Goal: Navigation & Orientation: Find specific page/section

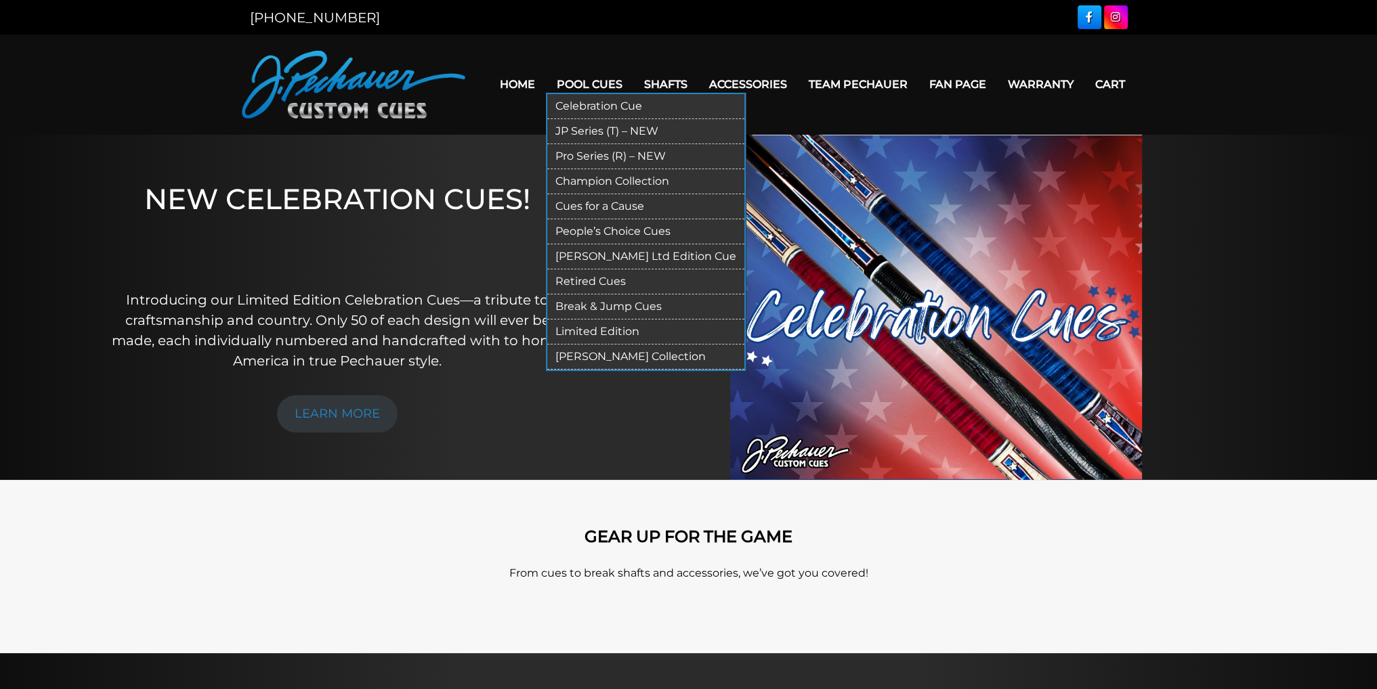
click at [609, 356] on link "[PERSON_NAME] Collection" at bounding box center [645, 357] width 197 height 25
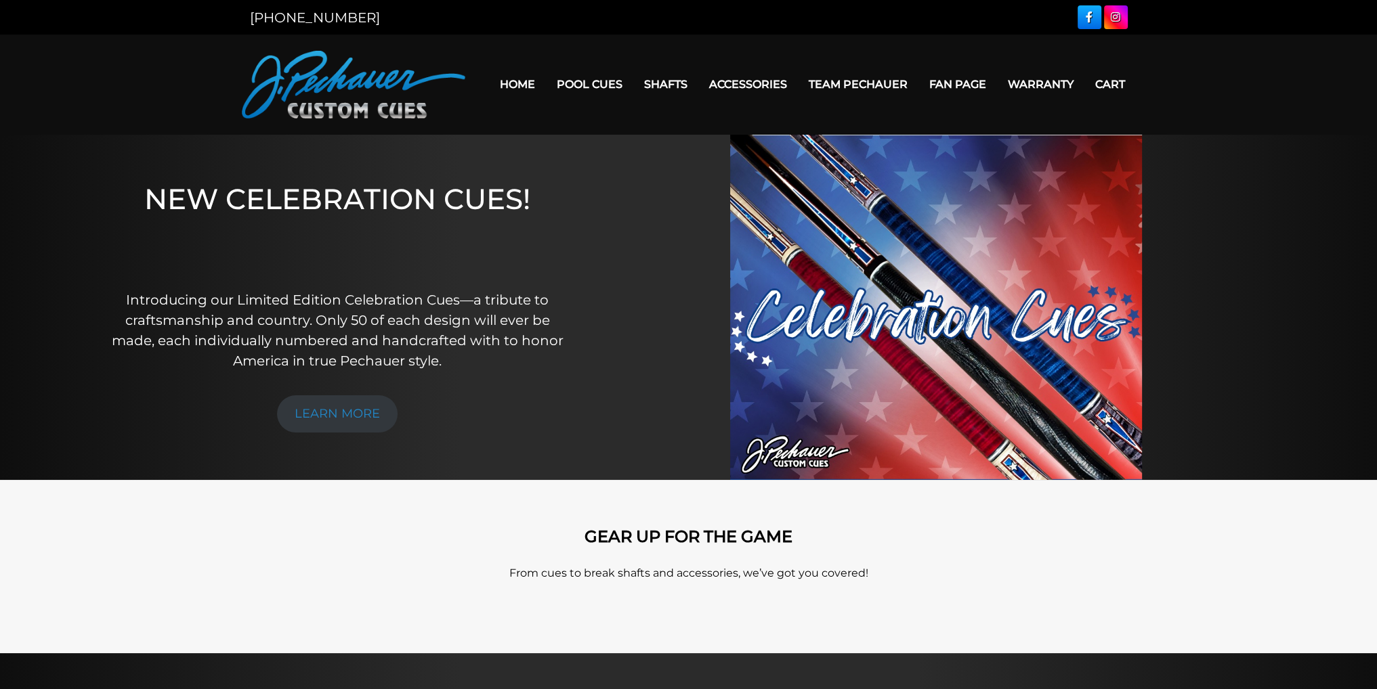
click at [852, 82] on link "Team Pechauer" at bounding box center [858, 84] width 121 height 35
click at [861, 85] on link "Team Pechauer" at bounding box center [858, 84] width 121 height 35
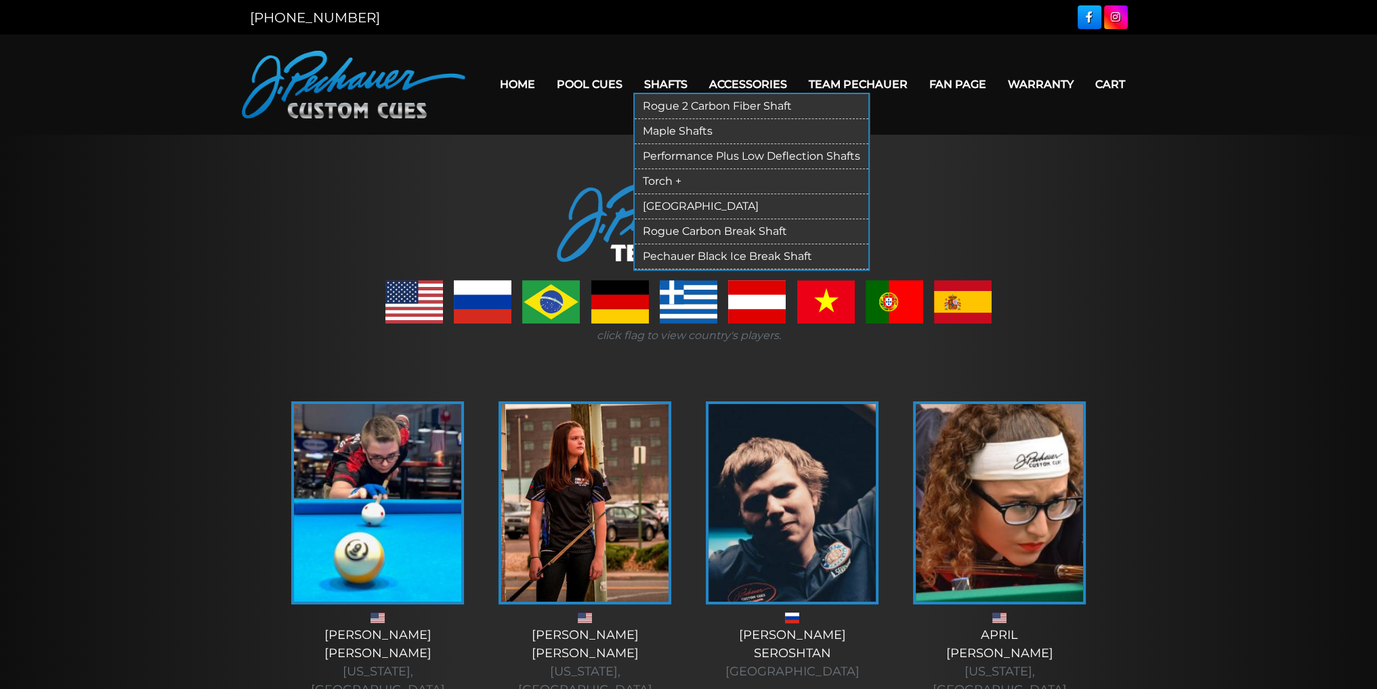
click at [713, 103] on link "Rogue 2 Carbon Fiber Shaft" at bounding box center [752, 106] width 234 height 25
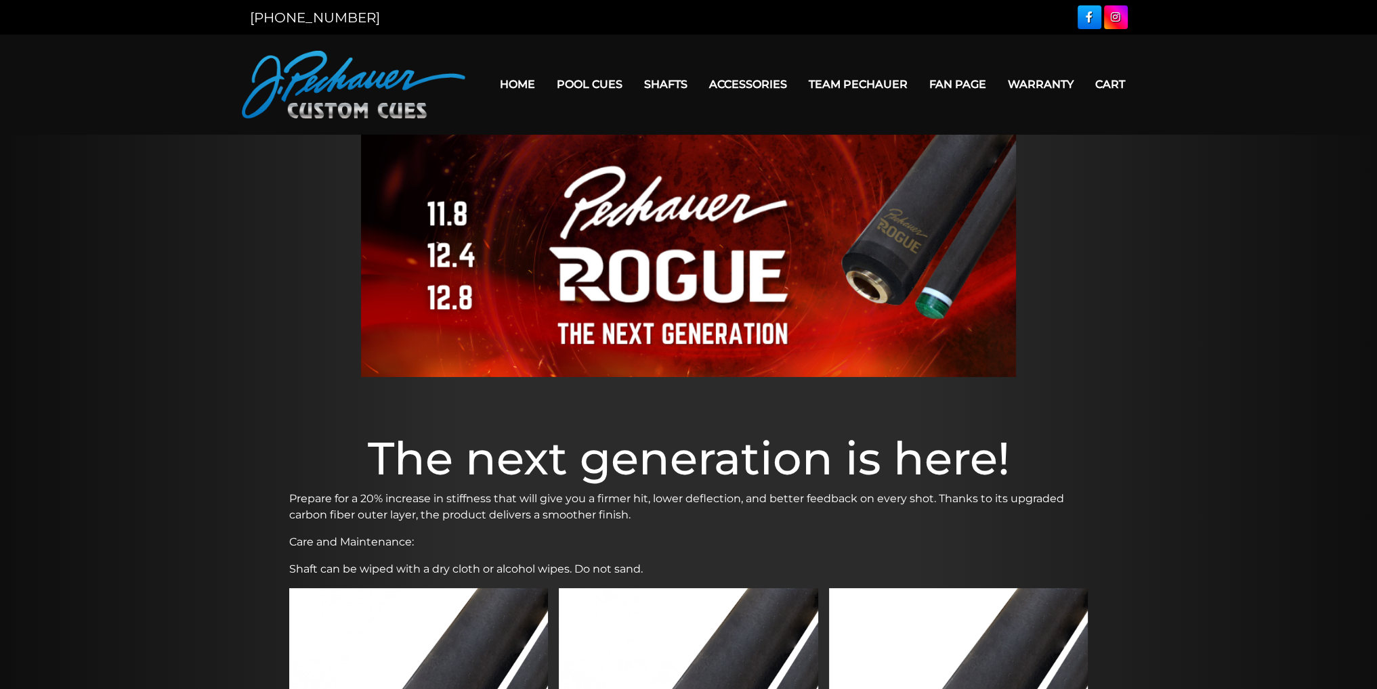
click at [529, 82] on link "Home" at bounding box center [517, 84] width 57 height 35
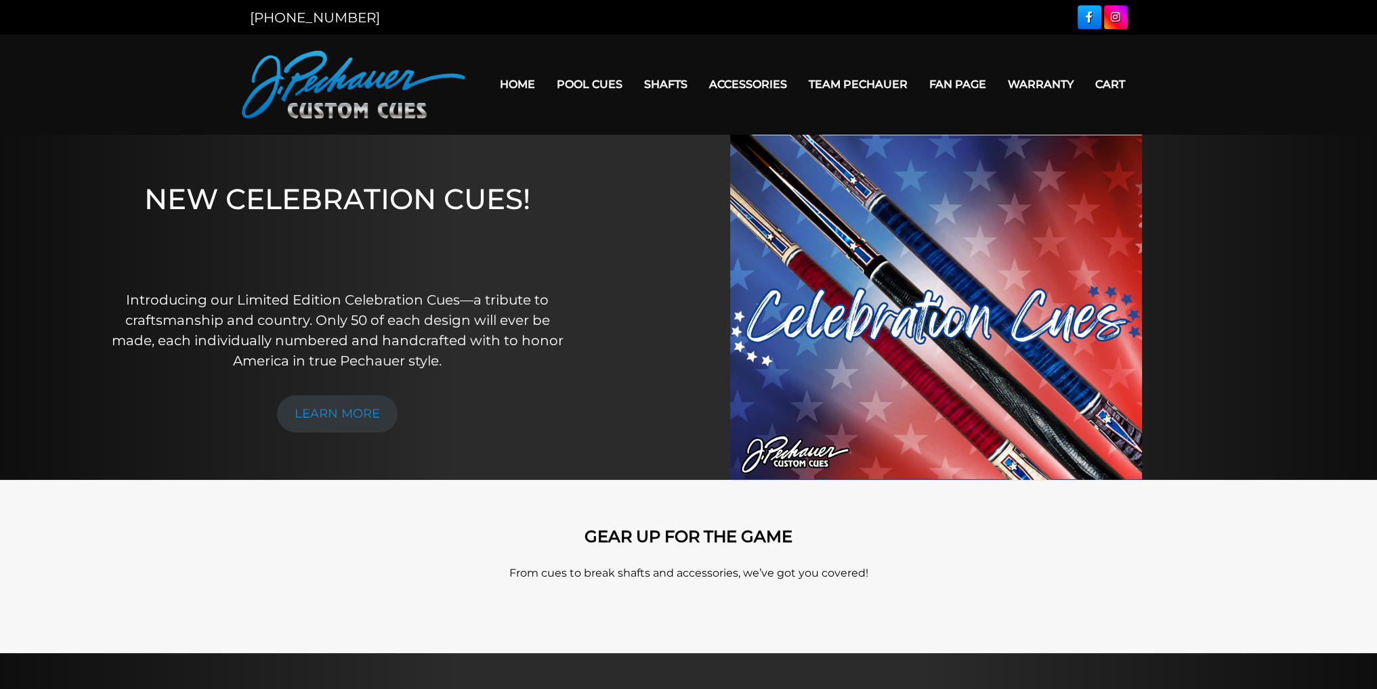
click at [556, 14] on div "[PHONE_NUMBER]" at bounding box center [465, 17] width 447 height 20
click at [968, 82] on link "Fan Page" at bounding box center [957, 84] width 79 height 35
